Goal: Contribute content

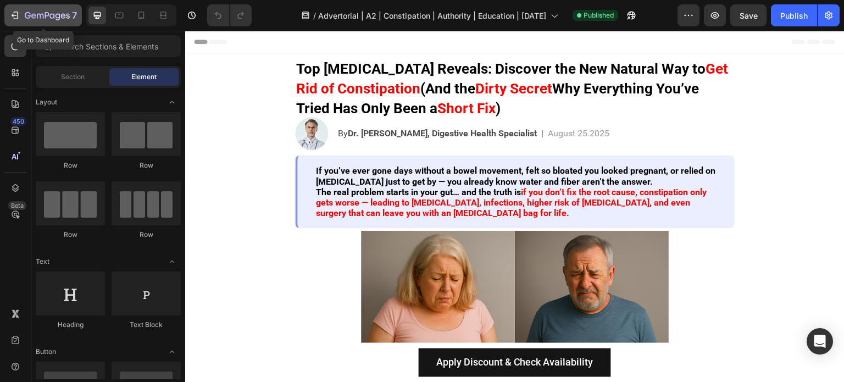
click at [7, 21] on button "7" at bounding box center [43, 15] width 78 height 22
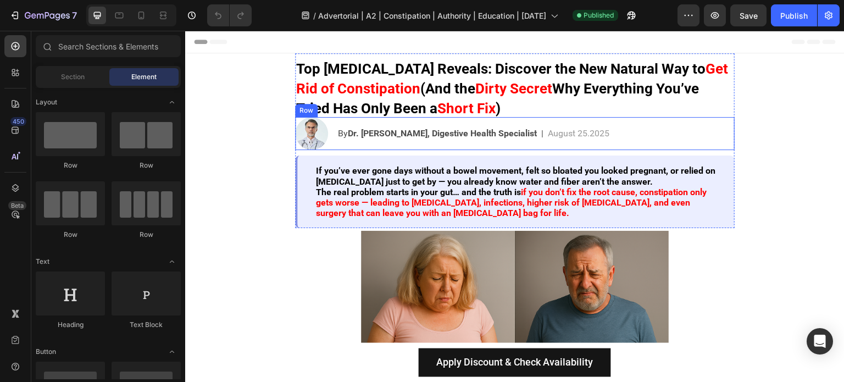
click at [388, 129] on p "By Dr. John Parker, Digestive Health Specialist" at bounding box center [437, 133] width 199 height 13
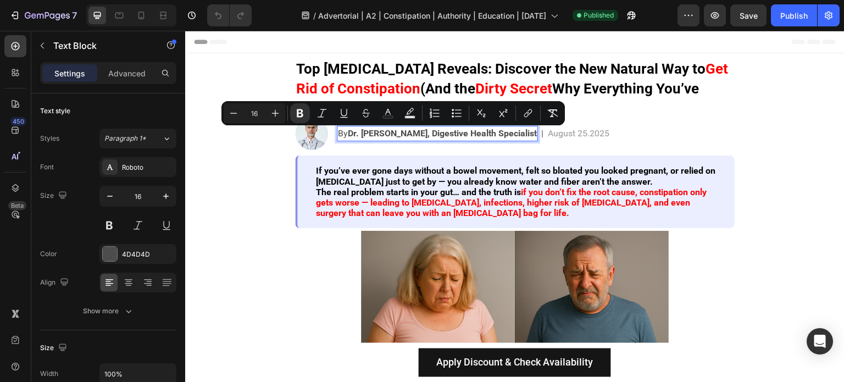
click at [367, 134] on strong "Dr. [PERSON_NAME], Digestive Health Specialist" at bounding box center [442, 133] width 189 height 10
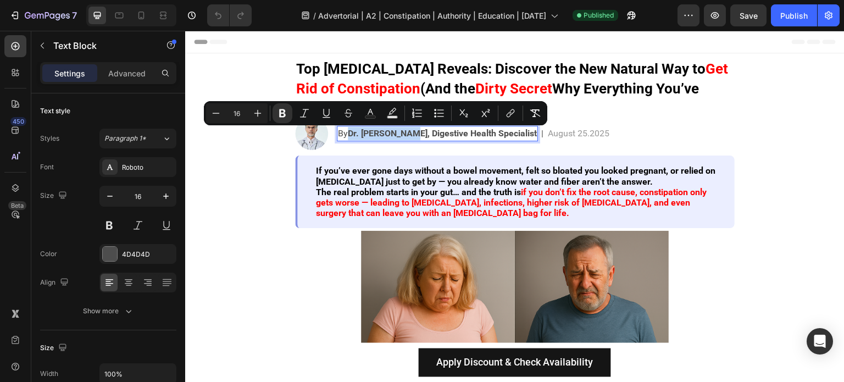
drag, startPoint x: 347, startPoint y: 135, endPoint x: 405, endPoint y: 139, distance: 58.4
click at [405, 139] on strong "Dr. [PERSON_NAME], Digestive Health Specialist" at bounding box center [442, 133] width 189 height 10
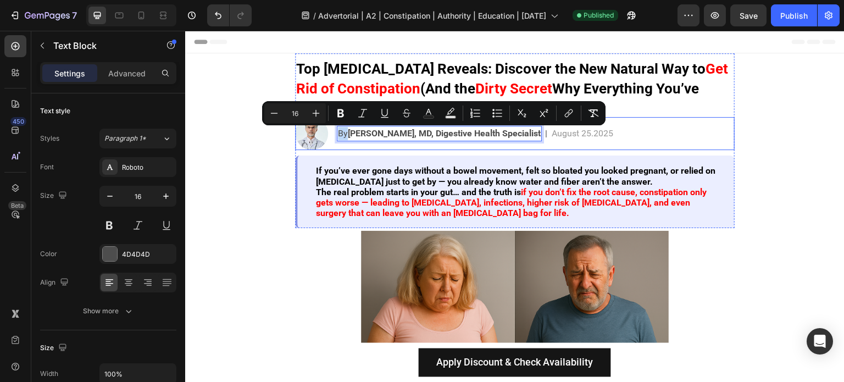
copy p "By"
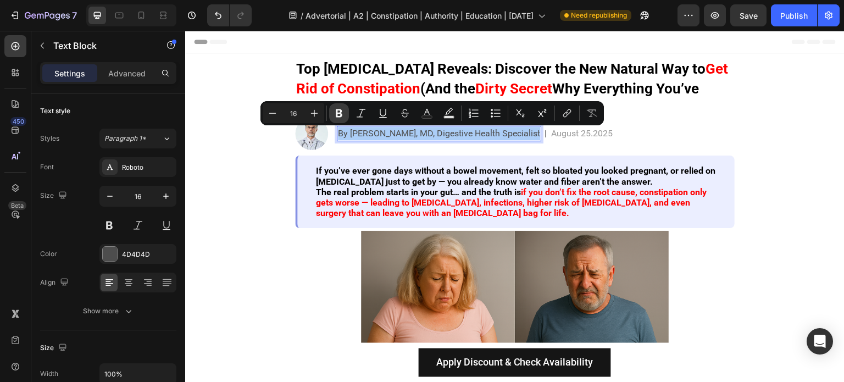
click at [334, 112] on icon "Editor contextual toolbar" at bounding box center [339, 113] width 11 height 11
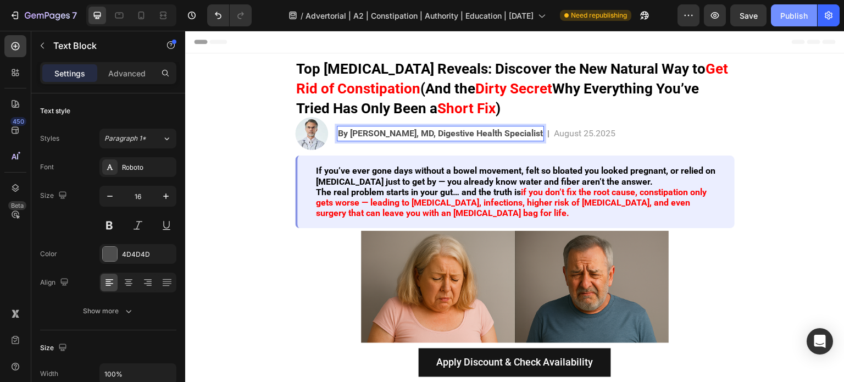
click at [787, 15] on div "Publish" at bounding box center [794, 16] width 27 height 12
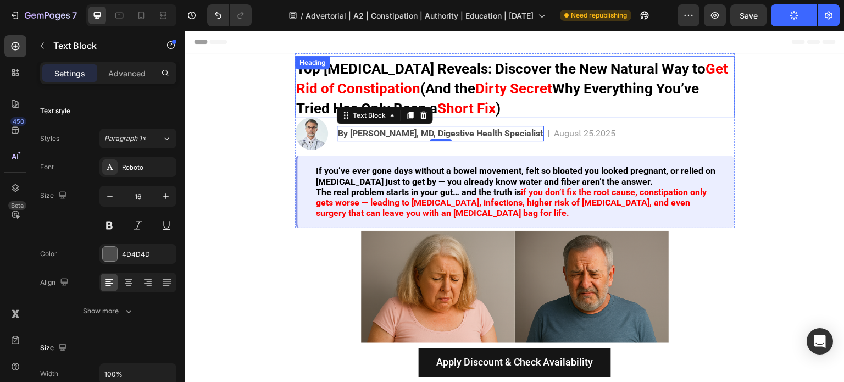
click at [485, 78] on h2 "Top Gastroenterologist Reveals: Discover the New Natural Way to Get Rid of Cons…" at bounding box center [515, 86] width 440 height 61
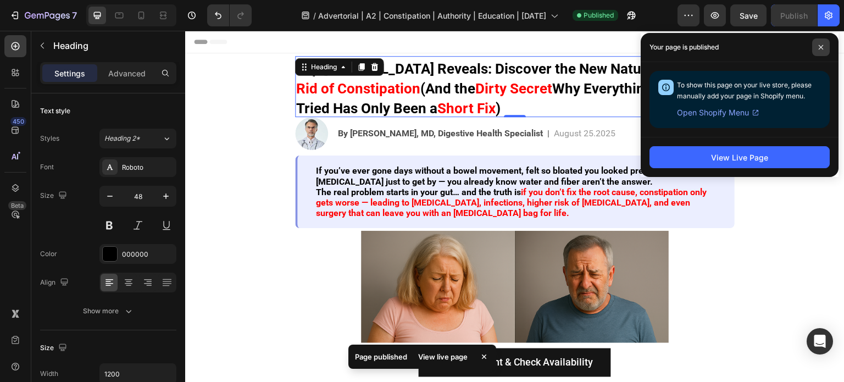
click at [819, 52] on span at bounding box center [822, 47] width 18 height 18
